Goal: Task Accomplishment & Management: Manage account settings

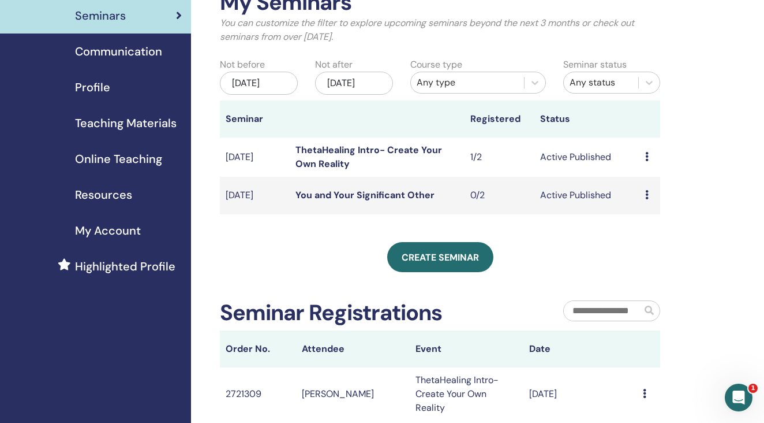
scroll to position [75, 0]
click at [646, 161] on icon at bounding box center [646, 156] width 3 height 9
click at [639, 220] on p "Cancel" at bounding box center [650, 225] width 44 height 14
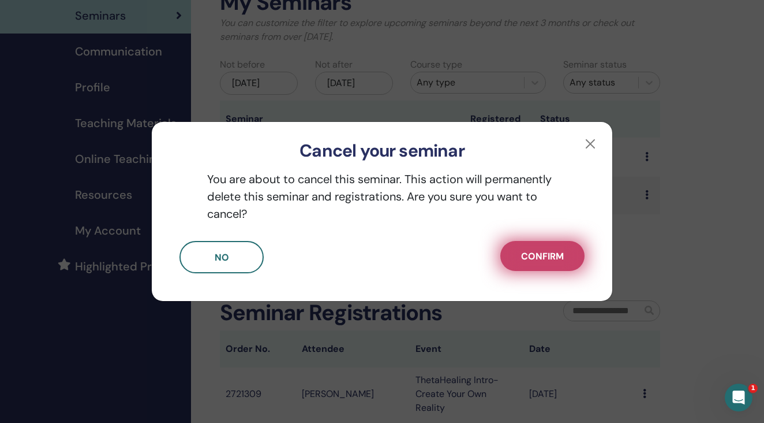
click at [527, 252] on span "Confirm" at bounding box center [542, 256] width 43 height 12
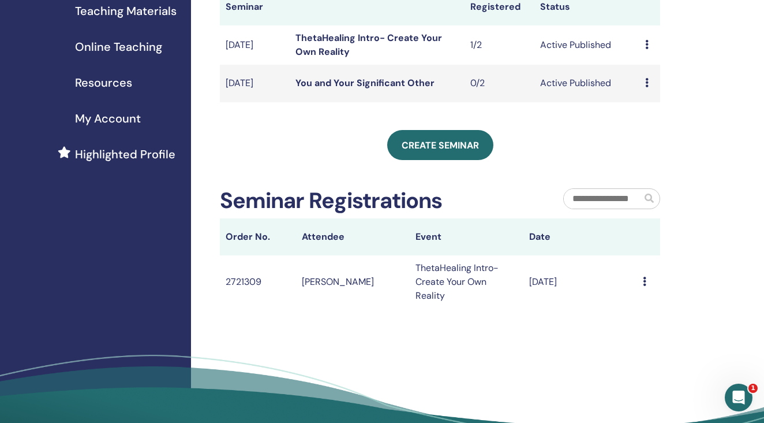
scroll to position [188, 0]
click at [646, 285] on icon at bounding box center [644, 280] width 3 height 9
click at [472, 338] on div "My Seminars You can customize the filter to explore upcoming seminars beyond th…" at bounding box center [477, 159] width 573 height 620
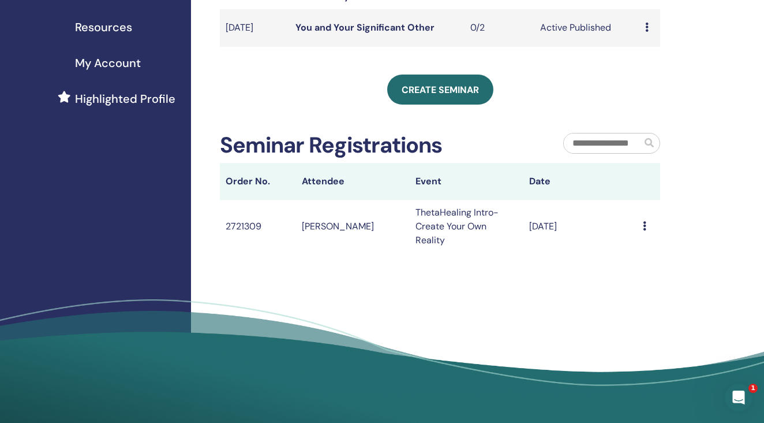
scroll to position [245, 0]
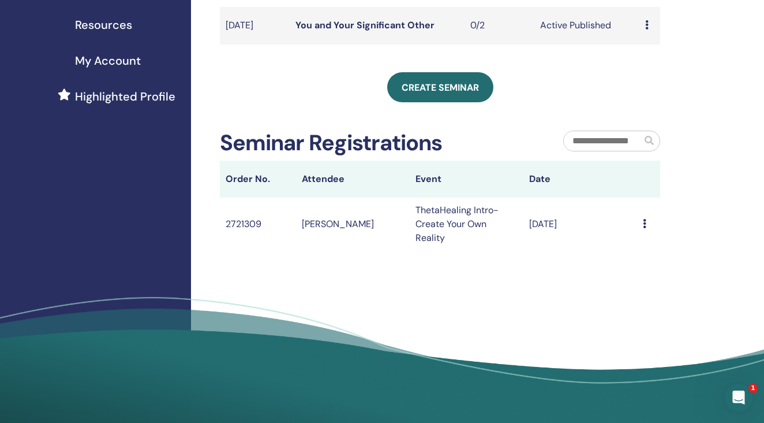
click at [360, 230] on td "Yelizaveta Yukhimenko" at bounding box center [353, 223] width 114 height 53
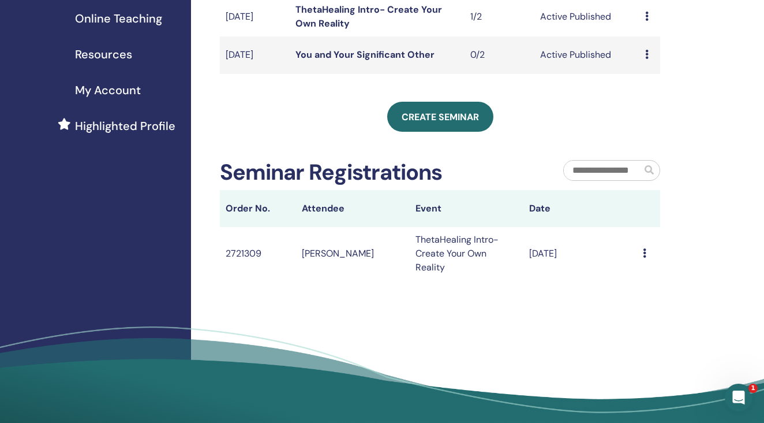
scroll to position [221, 0]
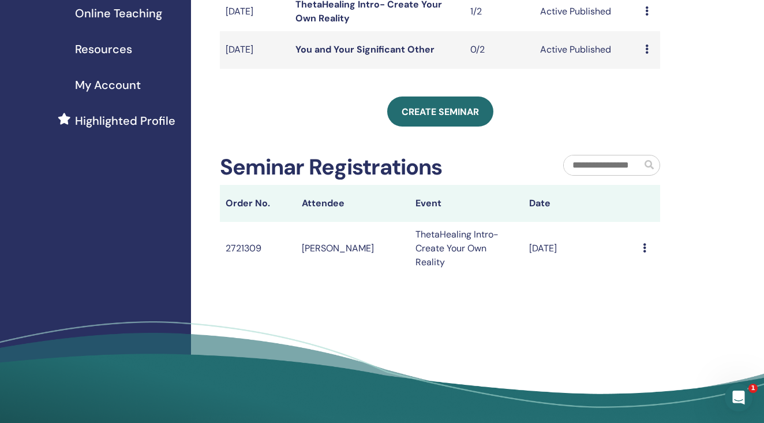
click at [644, 252] on icon at bounding box center [644, 247] width 3 height 9
click at [633, 265] on link "Message" at bounding box center [621, 263] width 38 height 12
click at [349, 55] on link "You and Your Significant Other" at bounding box center [365, 49] width 139 height 12
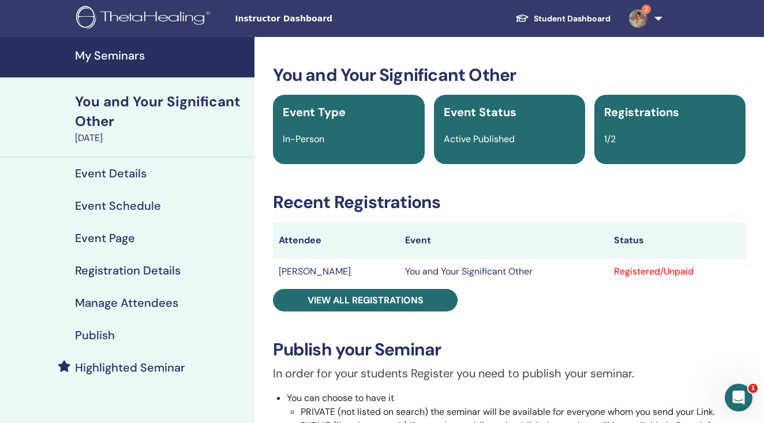
click at [682, 274] on div "Registered/Unpaid" at bounding box center [677, 271] width 126 height 14
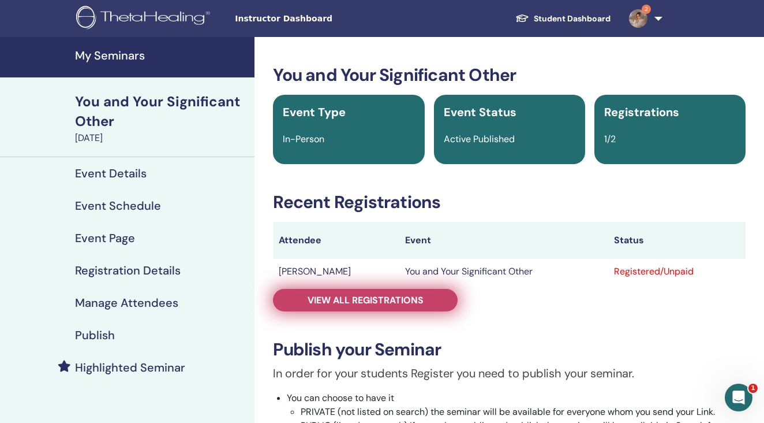
click at [349, 303] on span "View all registrations" at bounding box center [366, 300] width 116 height 12
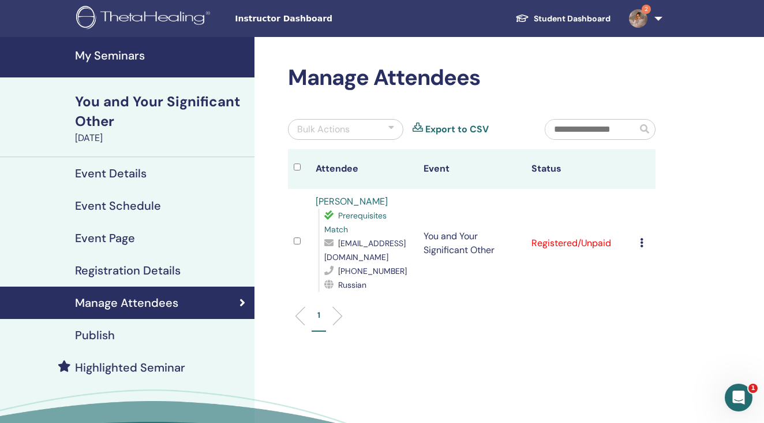
click at [640, 243] on icon at bounding box center [641, 242] width 3 height 9
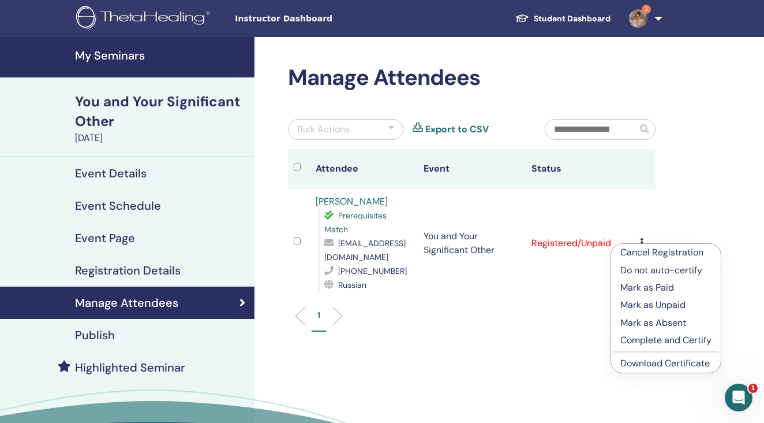
click at [631, 286] on p "Mark as Paid" at bounding box center [666, 288] width 91 height 14
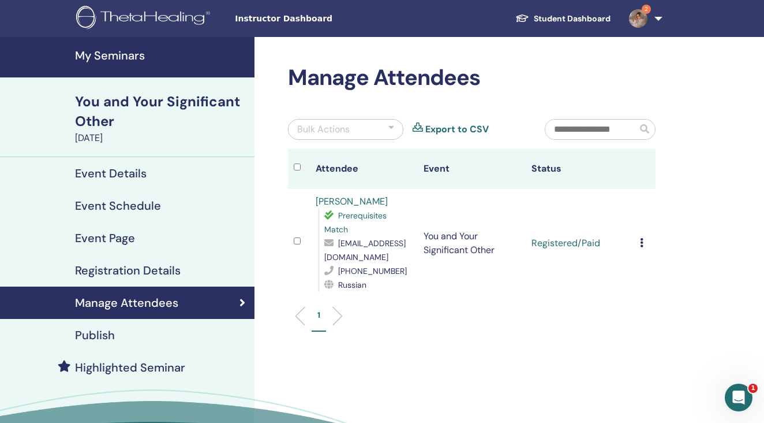
click at [647, 10] on span "2" at bounding box center [646, 9] width 9 height 9
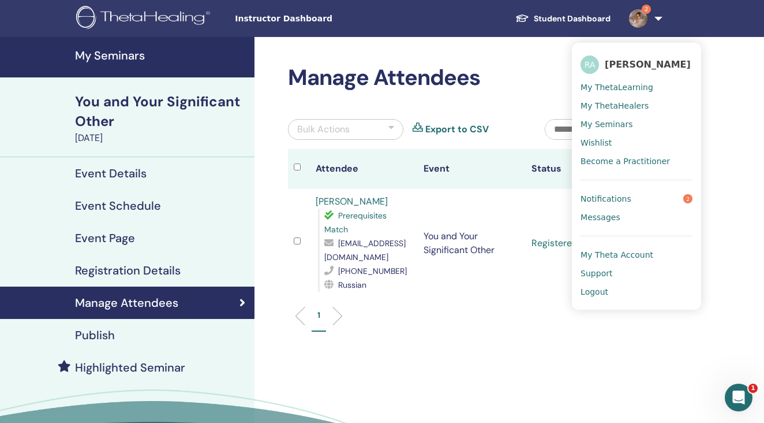
click at [603, 199] on span "Notifications" at bounding box center [606, 198] width 51 height 10
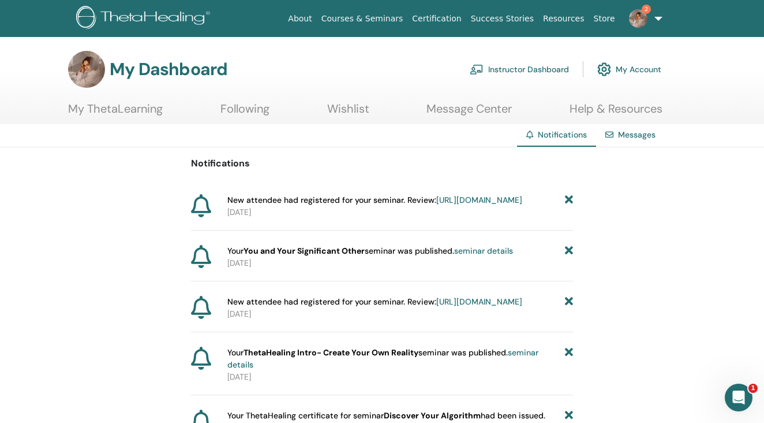
click at [394, 14] on link "Courses & Seminars" at bounding box center [362, 18] width 91 height 21
